Goal: Information Seeking & Learning: Learn about a topic

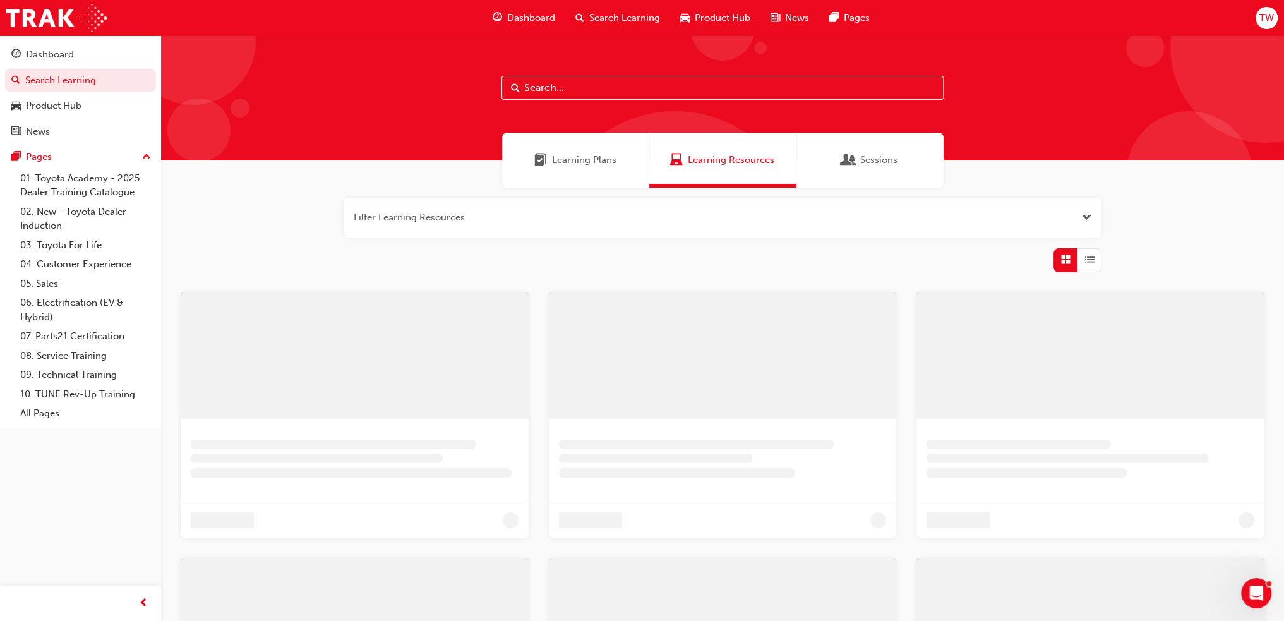
click at [555, 87] on input "text" at bounding box center [723, 88] width 442 height 24
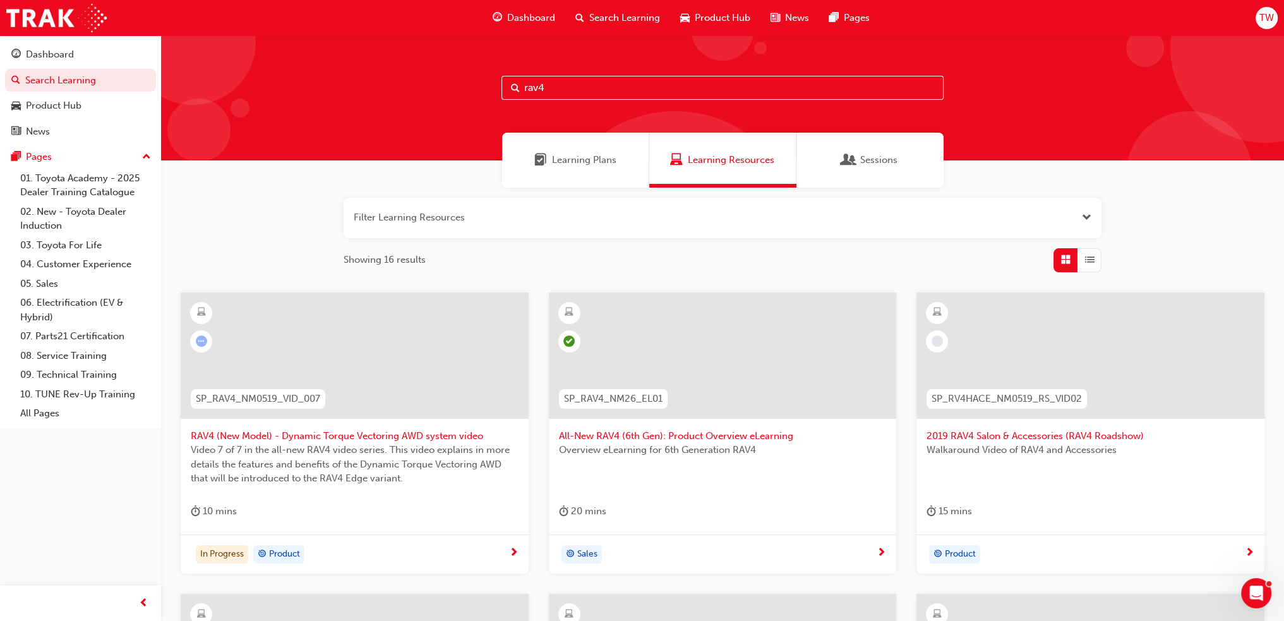
type input "rav4"
click at [655, 432] on span "All-New RAV4 (6th Gen): Product Overview eLearning" at bounding box center [723, 436] width 328 height 15
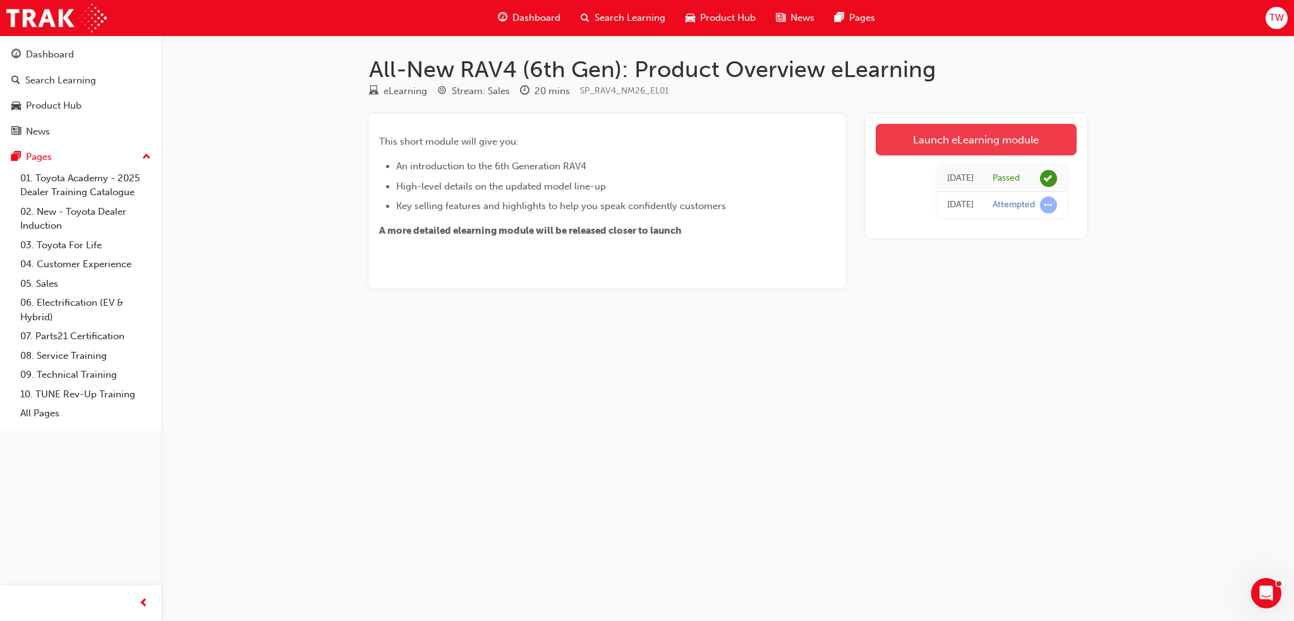
click at [960, 146] on link "Launch eLearning module" at bounding box center [976, 140] width 201 height 32
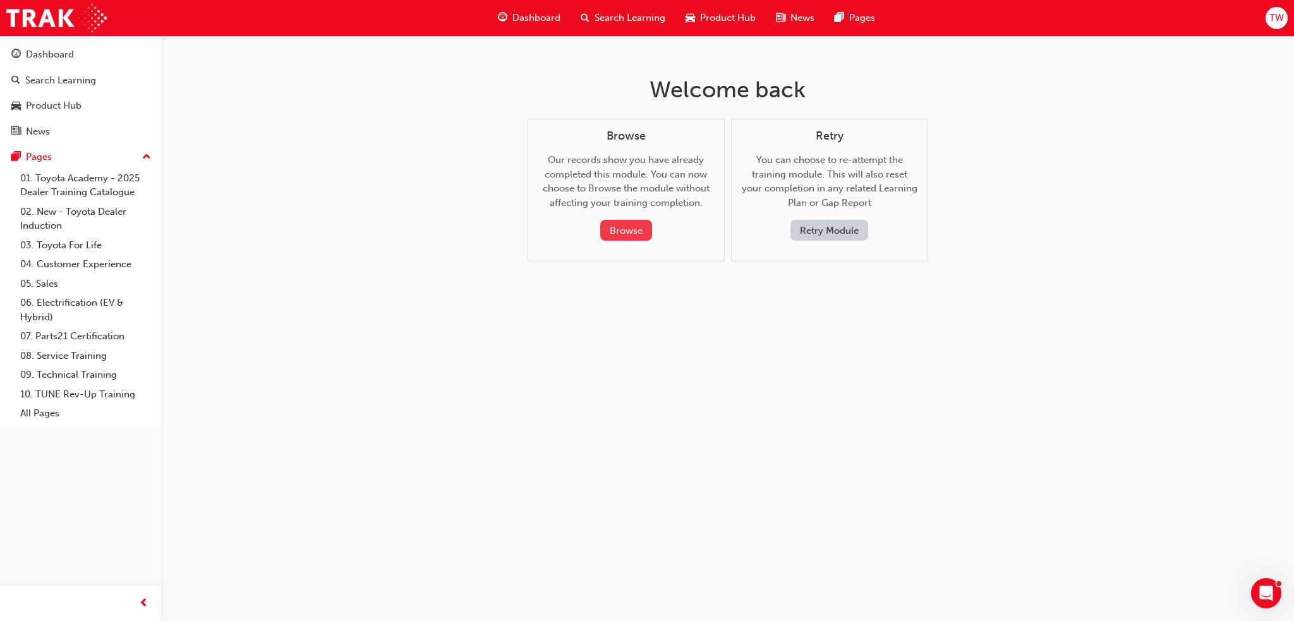
click at [610, 227] on button "Browse" at bounding box center [626, 230] width 52 height 21
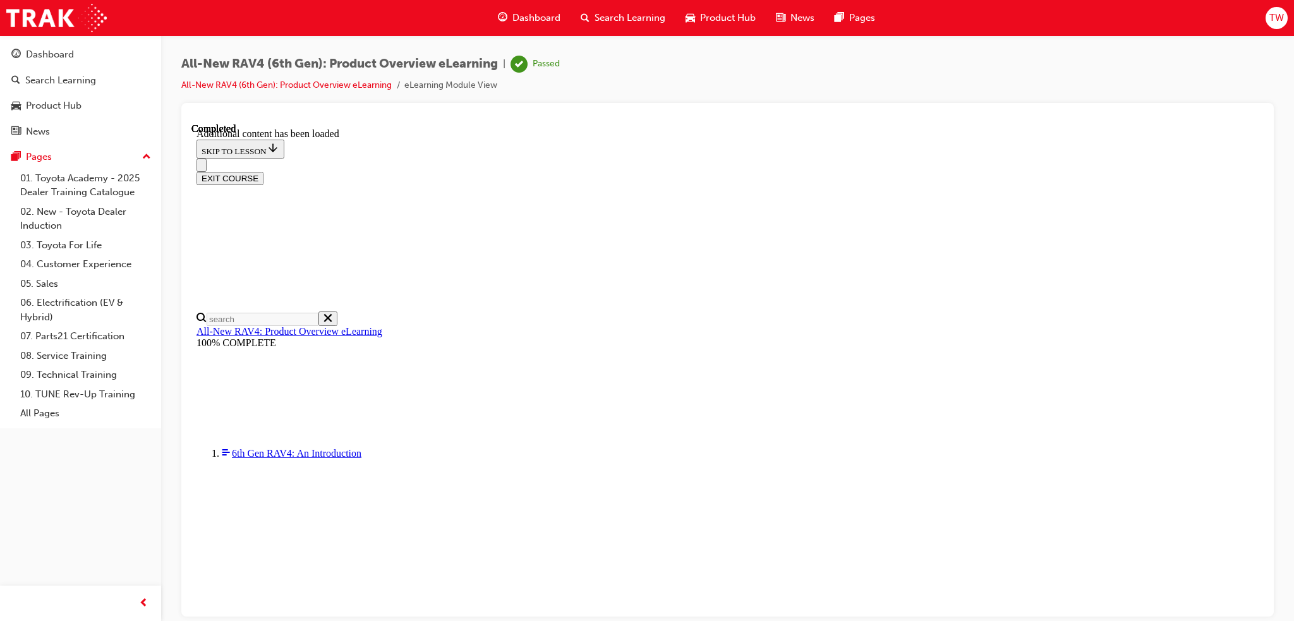
scroll to position [44, 0]
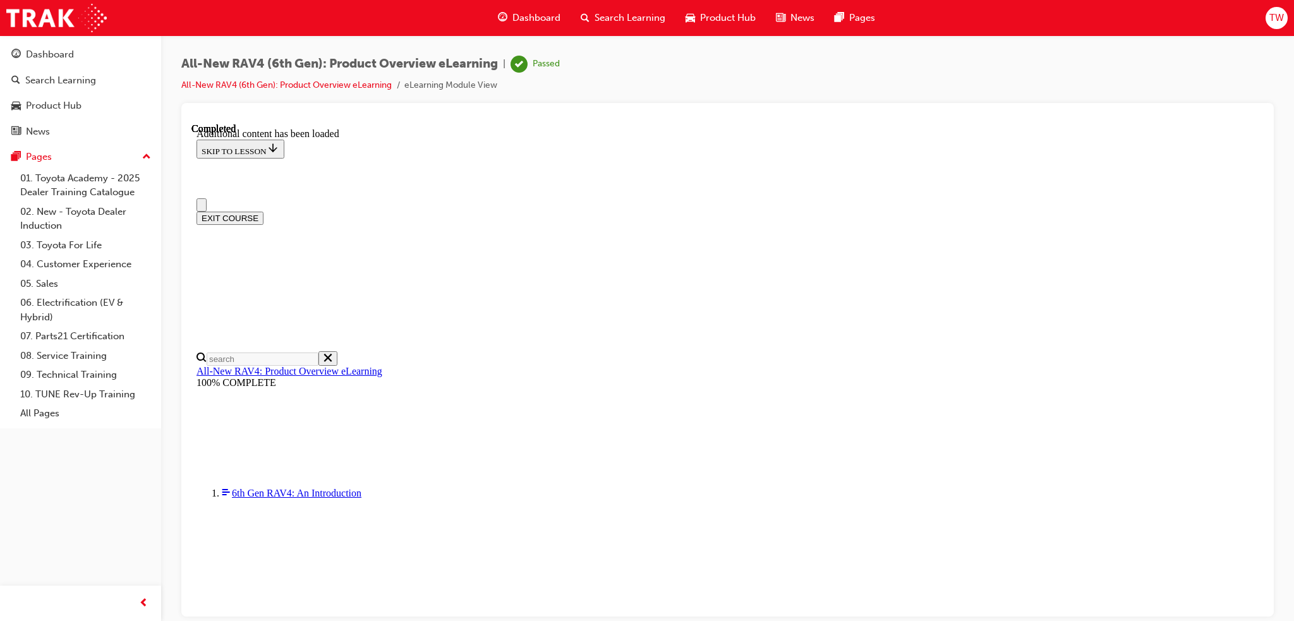
scroll to position [316, 0]
